Goal: Task Accomplishment & Management: Use online tool/utility

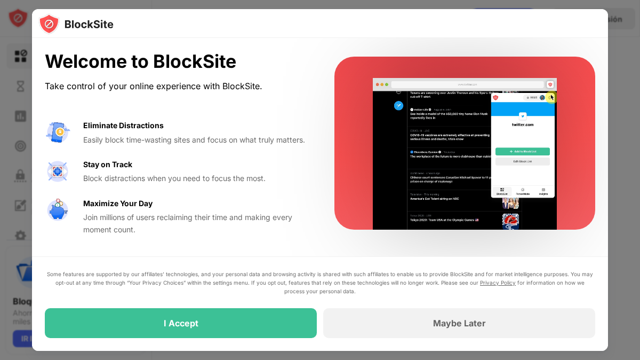
click at [339, 42] on div "Welcome to BlockSite Take control of your online experience with BlockSite. Eli…" at bounding box center [320, 143] width 576 height 210
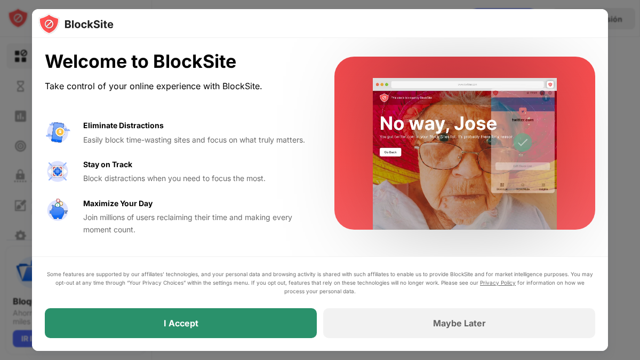
click at [232, 316] on div "I Accept" at bounding box center [181, 323] width 272 height 30
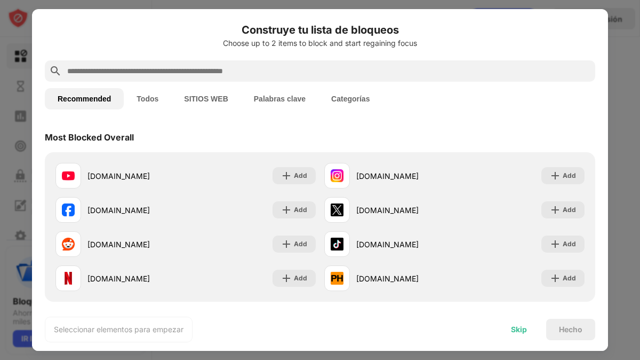
click at [521, 335] on div "Skip" at bounding box center [519, 329] width 42 height 21
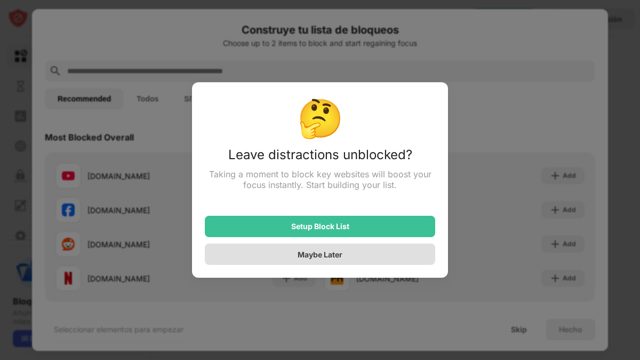
click at [344, 255] on div "Maybe Later" at bounding box center [320, 253] width 231 height 21
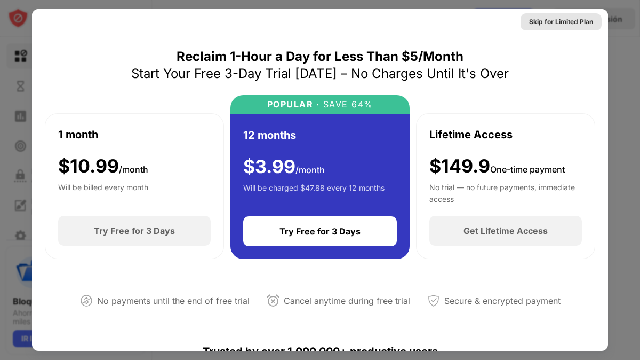
click at [549, 21] on div "Skip for Limited Plan" at bounding box center [561, 22] width 64 height 11
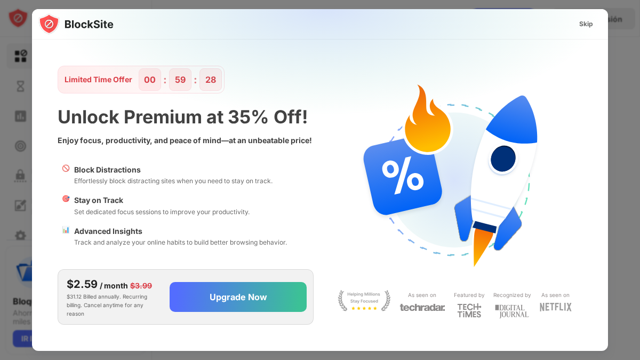
click at [587, 25] on div "Skip" at bounding box center [587, 24] width 14 height 11
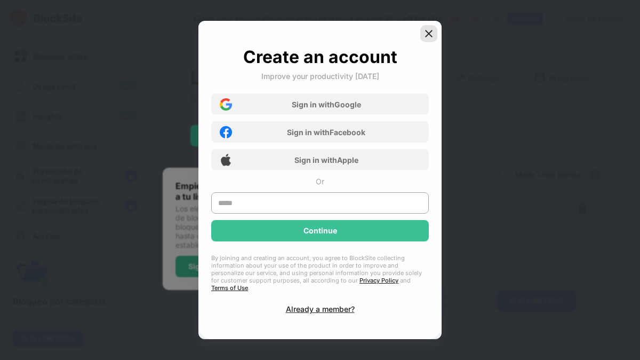
click at [422, 42] on div at bounding box center [429, 33] width 17 height 17
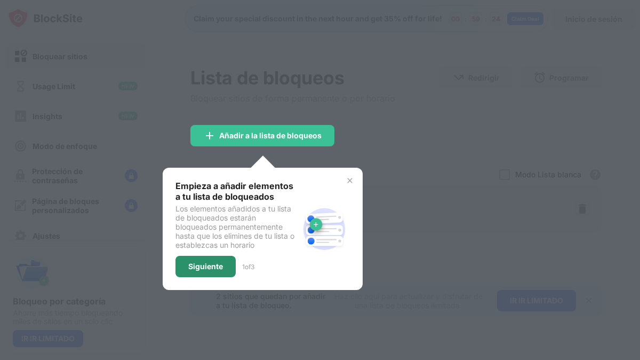
click at [209, 265] on div "Siguiente" at bounding box center [205, 266] width 35 height 9
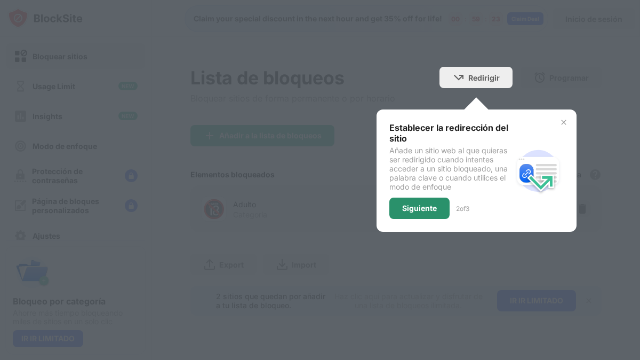
click at [419, 205] on div "Siguiente" at bounding box center [419, 208] width 35 height 9
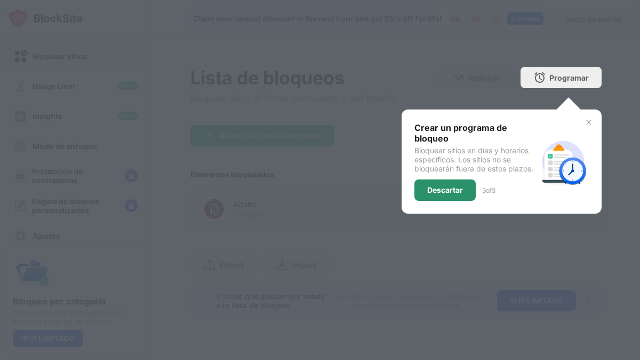
click at [449, 191] on div "Descartar" at bounding box center [445, 190] width 36 height 9
